Goal: Task Accomplishment & Management: Complete application form

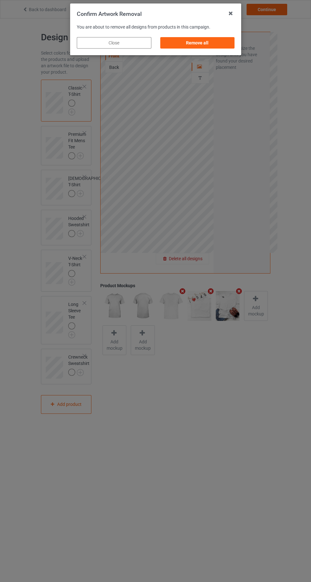
click at [222, 48] on div "Remove all" at bounding box center [197, 42] width 75 height 11
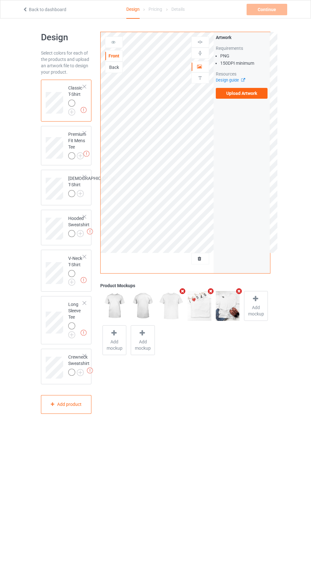
click at [258, 95] on label "Upload Artwork" at bounding box center [242, 93] width 52 height 11
click at [0, 0] on input "Upload Artwork" at bounding box center [0, 0] width 0 height 0
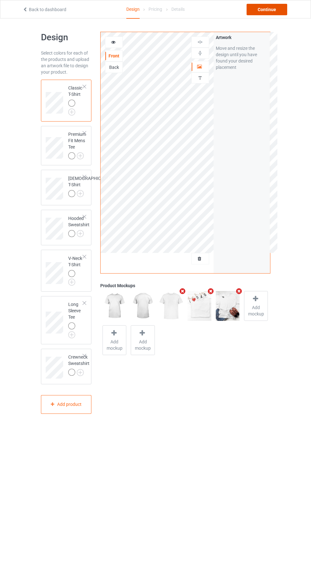
click at [276, 9] on div "Continue" at bounding box center [267, 9] width 41 height 11
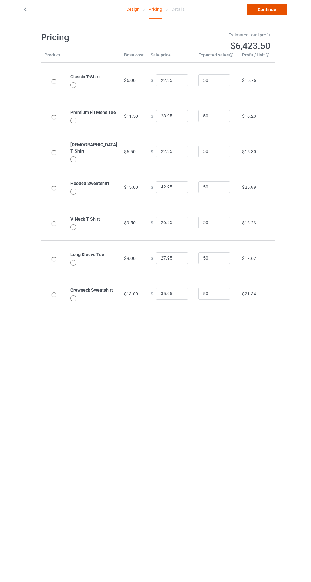
click at [279, 11] on link "Continue" at bounding box center [267, 9] width 41 height 11
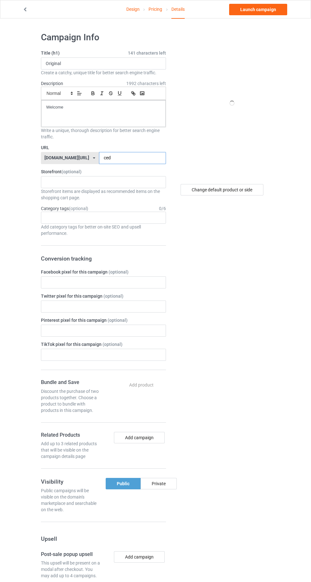
click at [137, 156] on input "ced" at bounding box center [132, 158] width 67 height 12
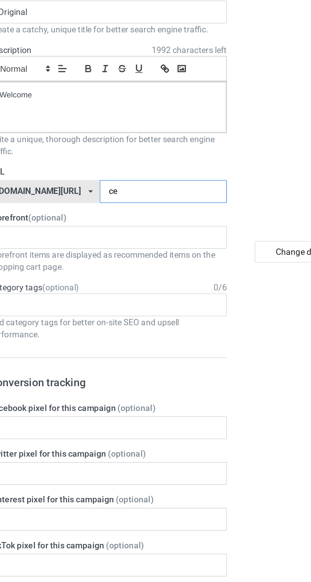
type input "ceb"
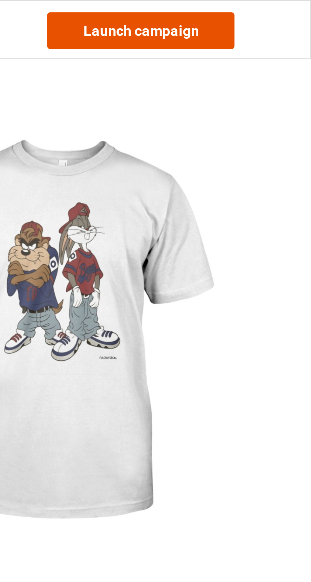
click at [276, 10] on link "Launch campaign" at bounding box center [258, 9] width 58 height 11
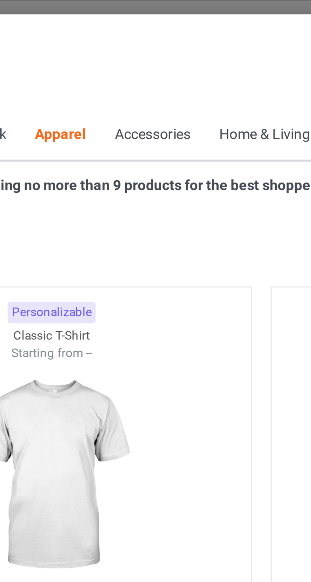
scroll to position [339, 0]
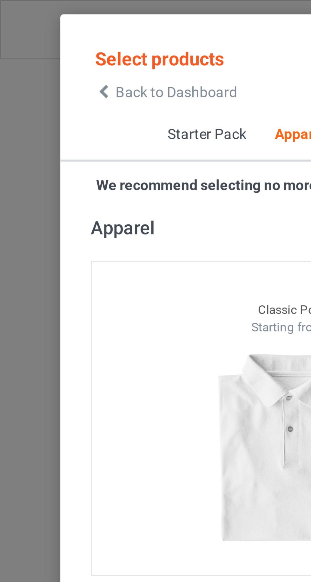
click at [34, 30] on icon at bounding box center [32, 28] width 5 height 4
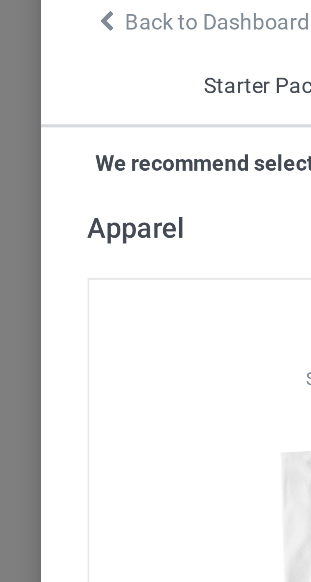
scroll to position [338, 0]
